Goal: Information Seeking & Learning: Learn about a topic

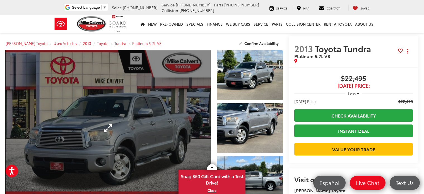
click at [171, 120] on link "Expand Photo 0" at bounding box center [108, 127] width 205 height 155
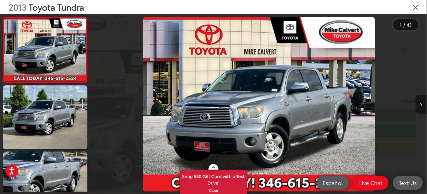
click at [418, 102] on button "Next image" at bounding box center [421, 104] width 11 height 20
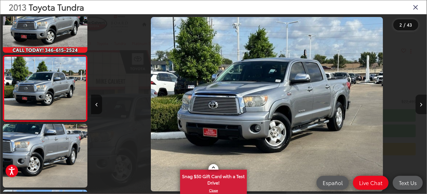
scroll to position [0, 336]
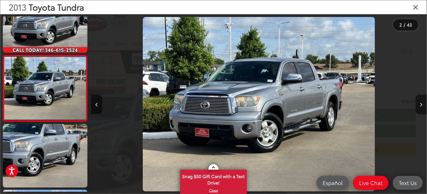
click at [418, 102] on button "Next image" at bounding box center [421, 104] width 11 height 20
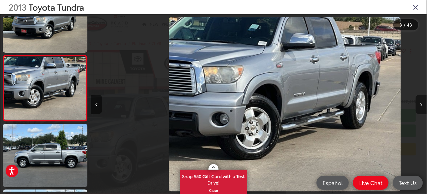
scroll to position [0, 672]
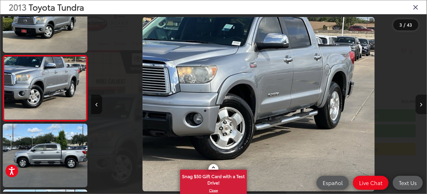
click at [418, 102] on button "Next image" at bounding box center [421, 104] width 11 height 20
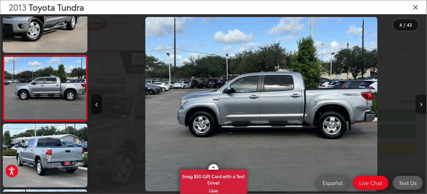
scroll to position [0, 1008]
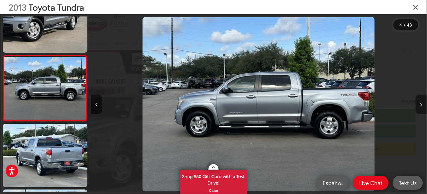
click at [418, 102] on button "Next image" at bounding box center [421, 104] width 11 height 20
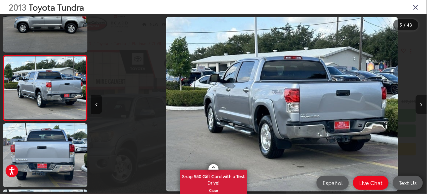
scroll to position [0, 1344]
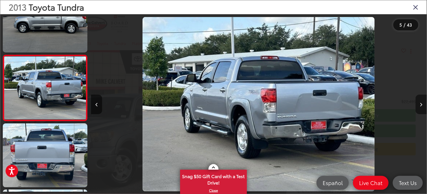
click at [418, 102] on button "Next image" at bounding box center [421, 104] width 11 height 20
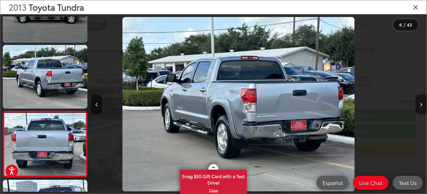
scroll to position [0, 0]
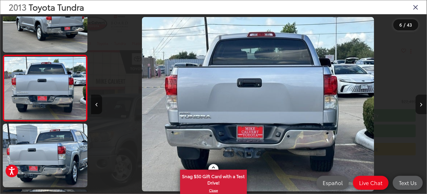
click at [418, 102] on button "Next image" at bounding box center [421, 104] width 11 height 20
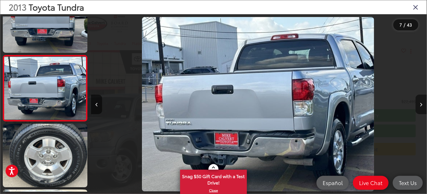
click at [418, 102] on button "Next image" at bounding box center [421, 104] width 11 height 20
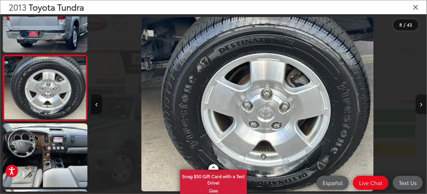
click at [418, 102] on button "Next image" at bounding box center [421, 104] width 11 height 20
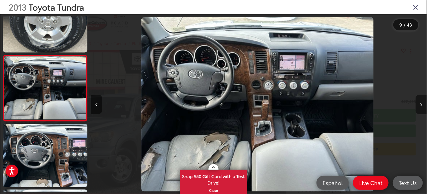
click at [418, 102] on button "Next image" at bounding box center [421, 104] width 11 height 20
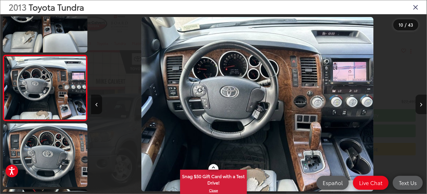
click at [418, 102] on button "Next image" at bounding box center [421, 104] width 11 height 20
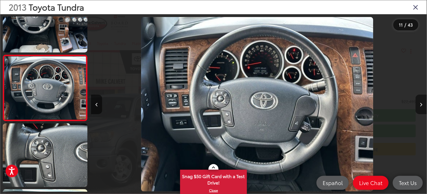
click at [418, 102] on button "Next image" at bounding box center [421, 104] width 11 height 20
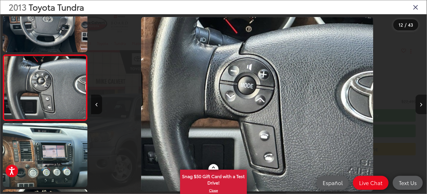
click at [418, 102] on button "Next image" at bounding box center [421, 104] width 11 height 20
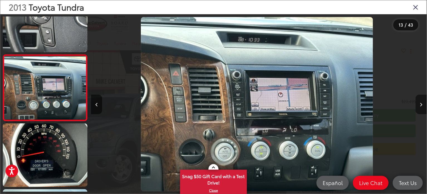
click at [418, 102] on button "Next image" at bounding box center [421, 104] width 11 height 20
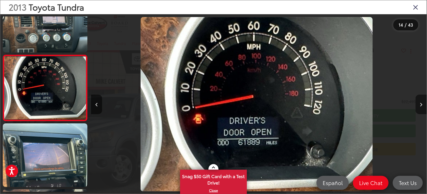
click at [420, 102] on button "Next image" at bounding box center [421, 104] width 11 height 20
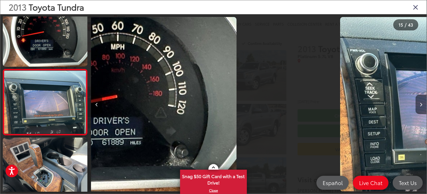
scroll to position [884, 0]
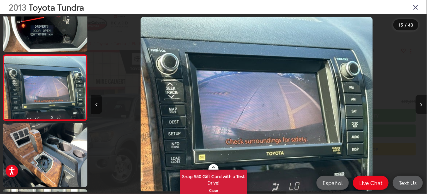
click at [420, 103] on icon "Next image" at bounding box center [421, 105] width 3 height 4
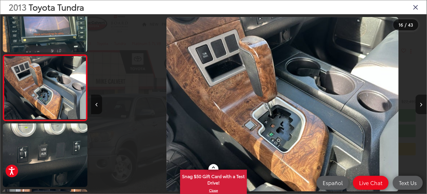
scroll to position [0, 5042]
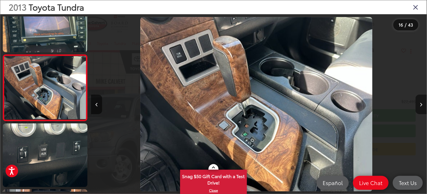
click at [420, 103] on icon "Next image" at bounding box center [421, 105] width 3 height 4
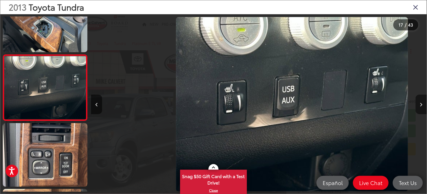
scroll to position [0, 5378]
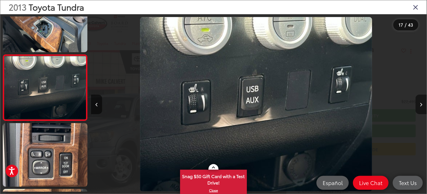
click at [420, 103] on icon "Next image" at bounding box center [421, 105] width 3 height 4
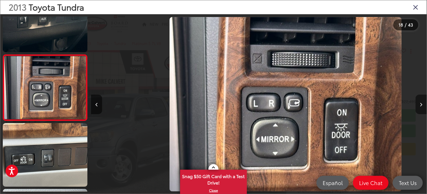
scroll to position [0, 5714]
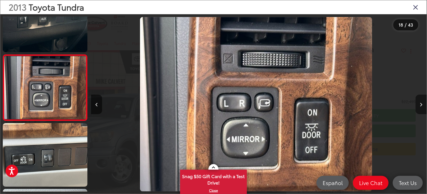
click at [420, 103] on icon "Next image" at bounding box center [421, 105] width 3 height 4
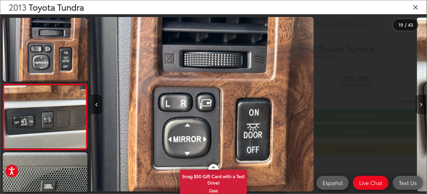
scroll to position [0, 5830]
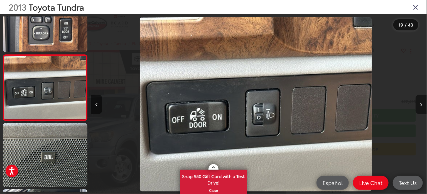
click at [420, 103] on icon "Next image" at bounding box center [421, 105] width 3 height 4
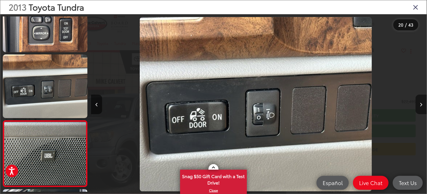
click at [420, 103] on icon "Next image" at bounding box center [421, 105] width 3 height 4
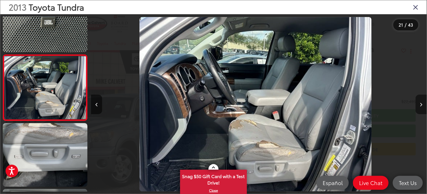
click at [420, 103] on icon "Next image" at bounding box center [421, 105] width 3 height 4
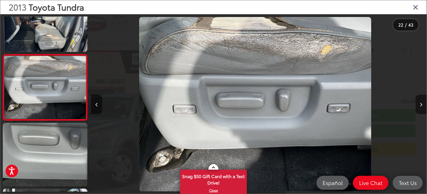
click at [420, 103] on icon "Next image" at bounding box center [421, 105] width 3 height 4
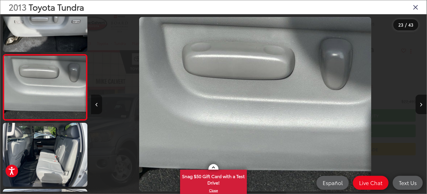
click at [96, 103] on icon "Previous image" at bounding box center [97, 105] width 3 height 4
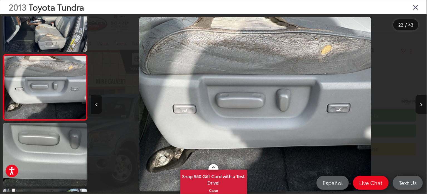
click at [96, 103] on icon "Previous image" at bounding box center [97, 105] width 3 height 4
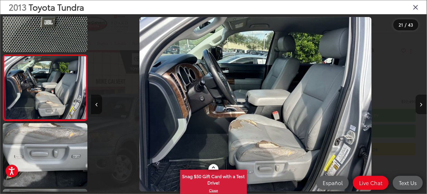
click at [420, 104] on icon "Next image" at bounding box center [421, 105] width 3 height 4
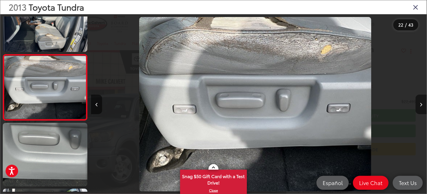
click at [420, 104] on icon "Next image" at bounding box center [421, 105] width 3 height 4
